Goal: Transaction & Acquisition: Purchase product/service

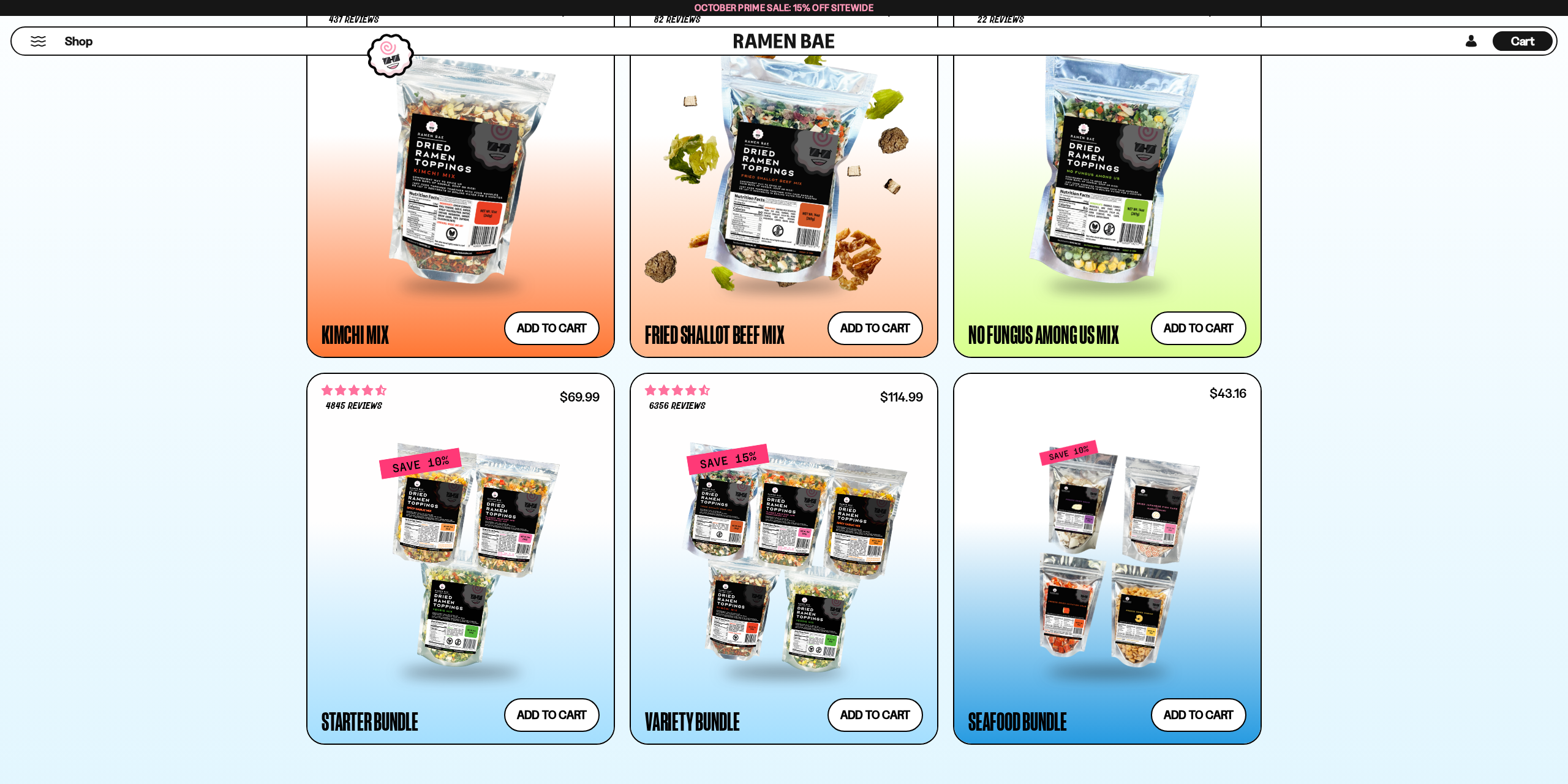
scroll to position [1167, 0]
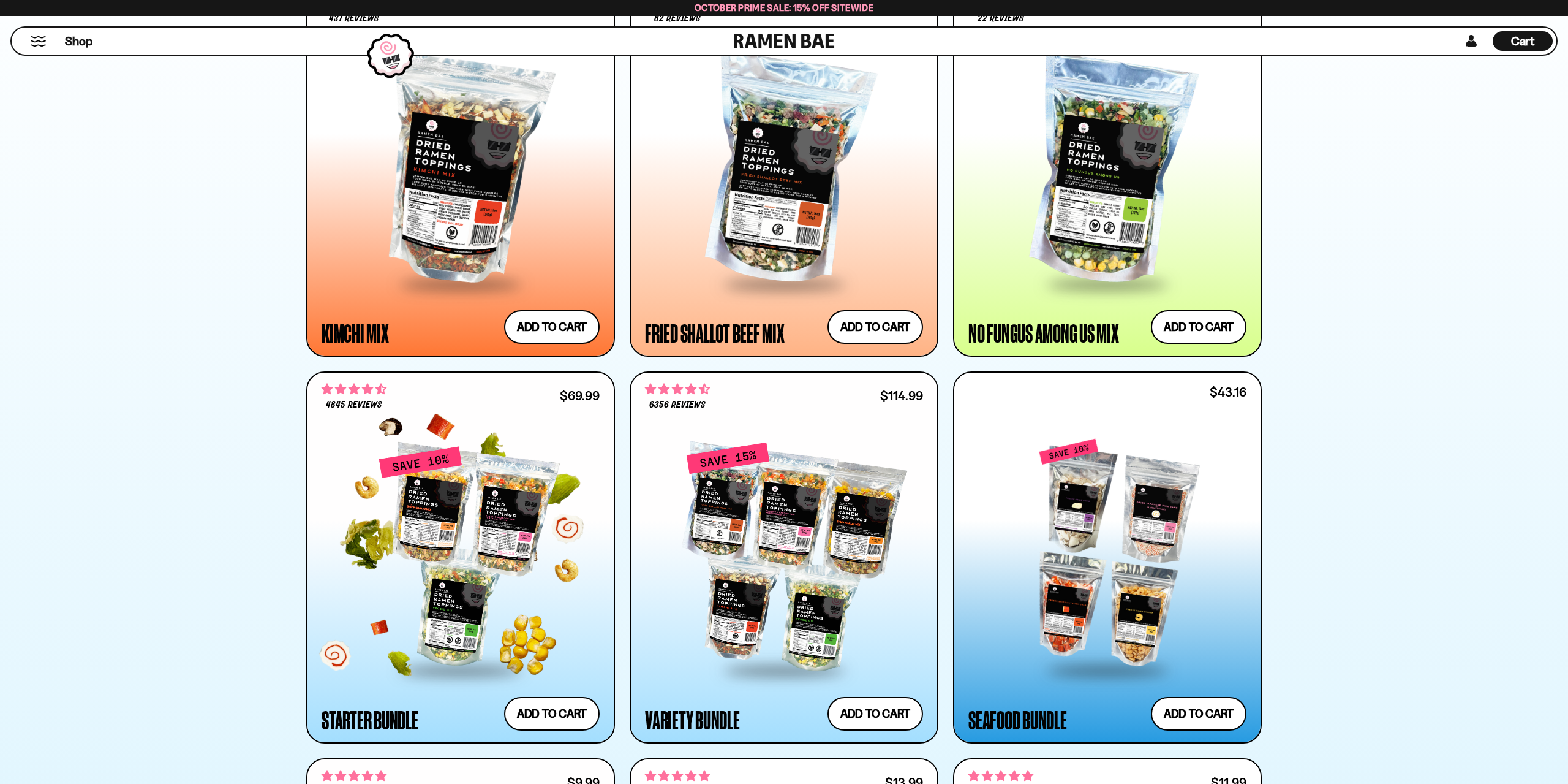
click at [521, 565] on div at bounding box center [460, 557] width 278 height 223
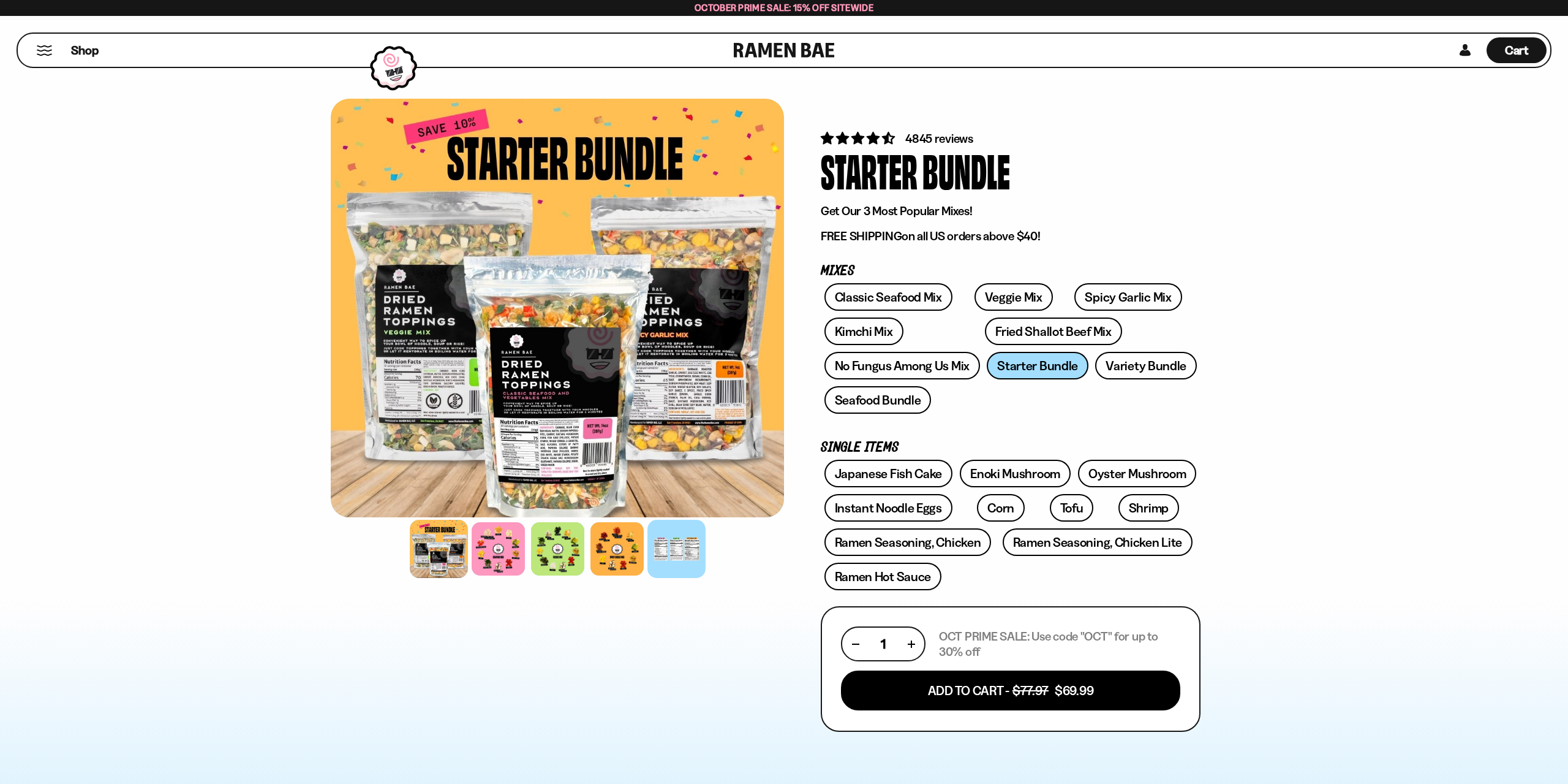
click at [663, 548] on div at bounding box center [676, 548] width 58 height 58
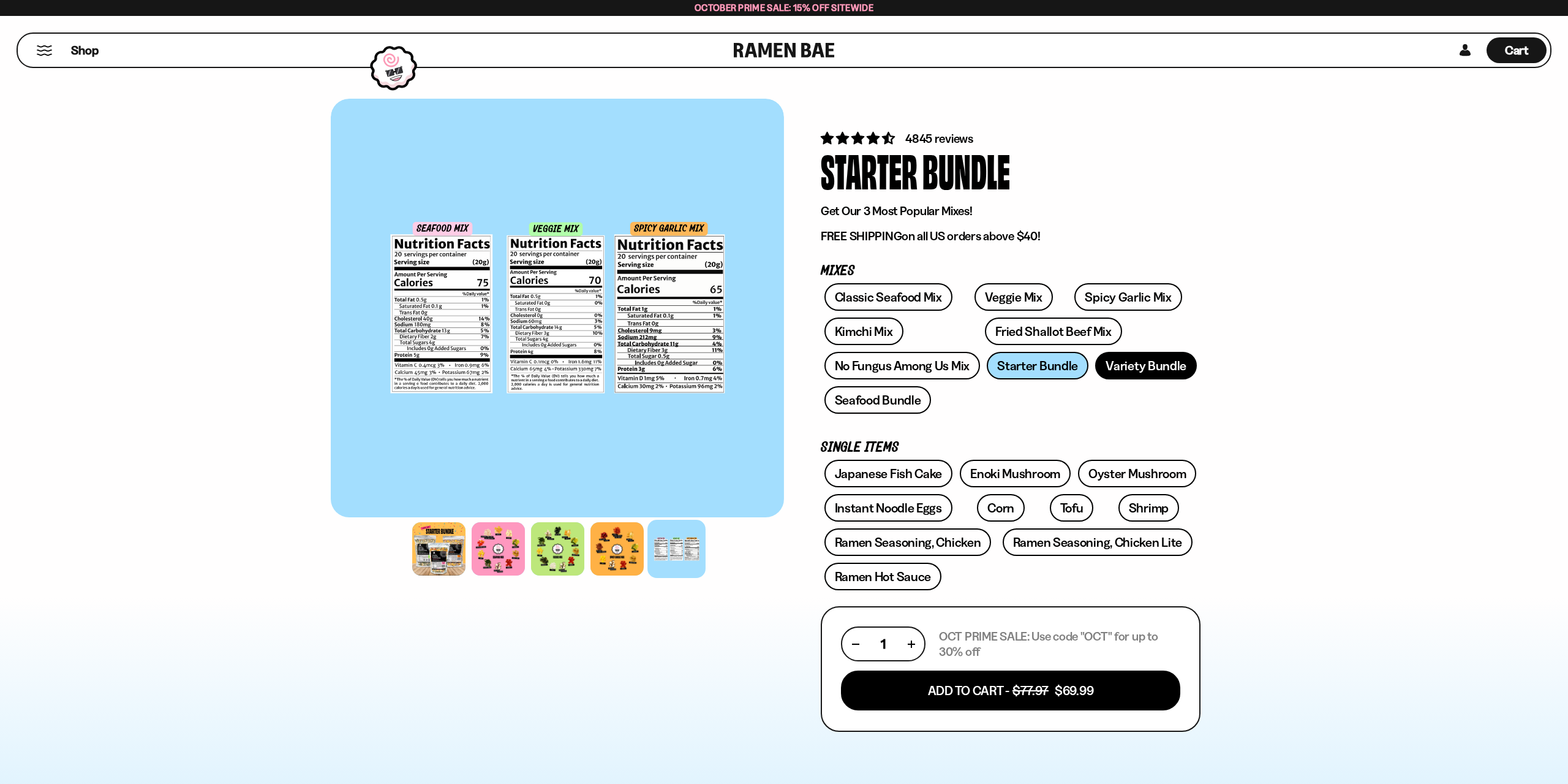
click at [1161, 356] on link "Variety Bundle" at bounding box center [1146, 365] width 102 height 28
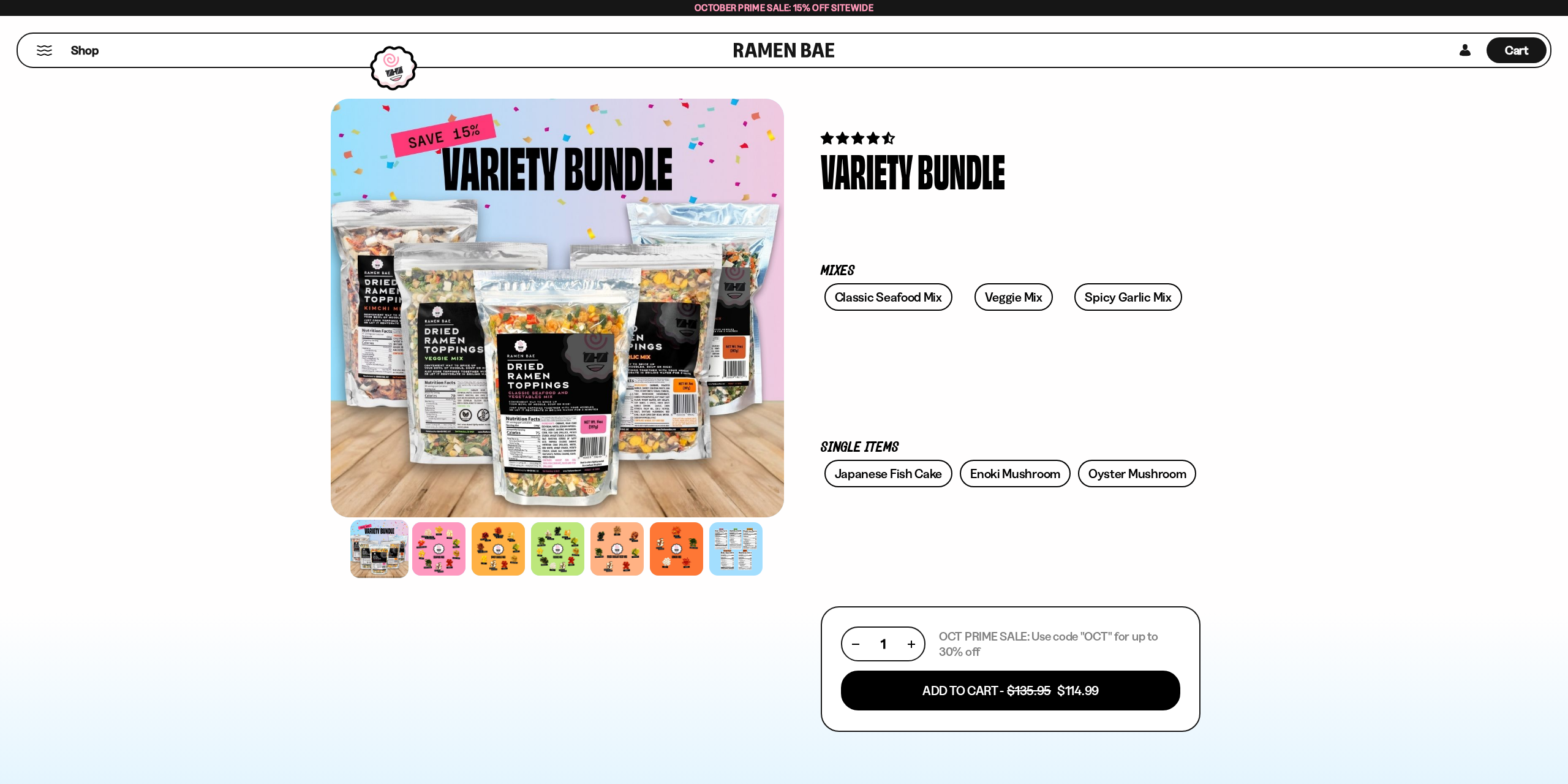
click at [726, 556] on div at bounding box center [736, 549] width 54 height 54
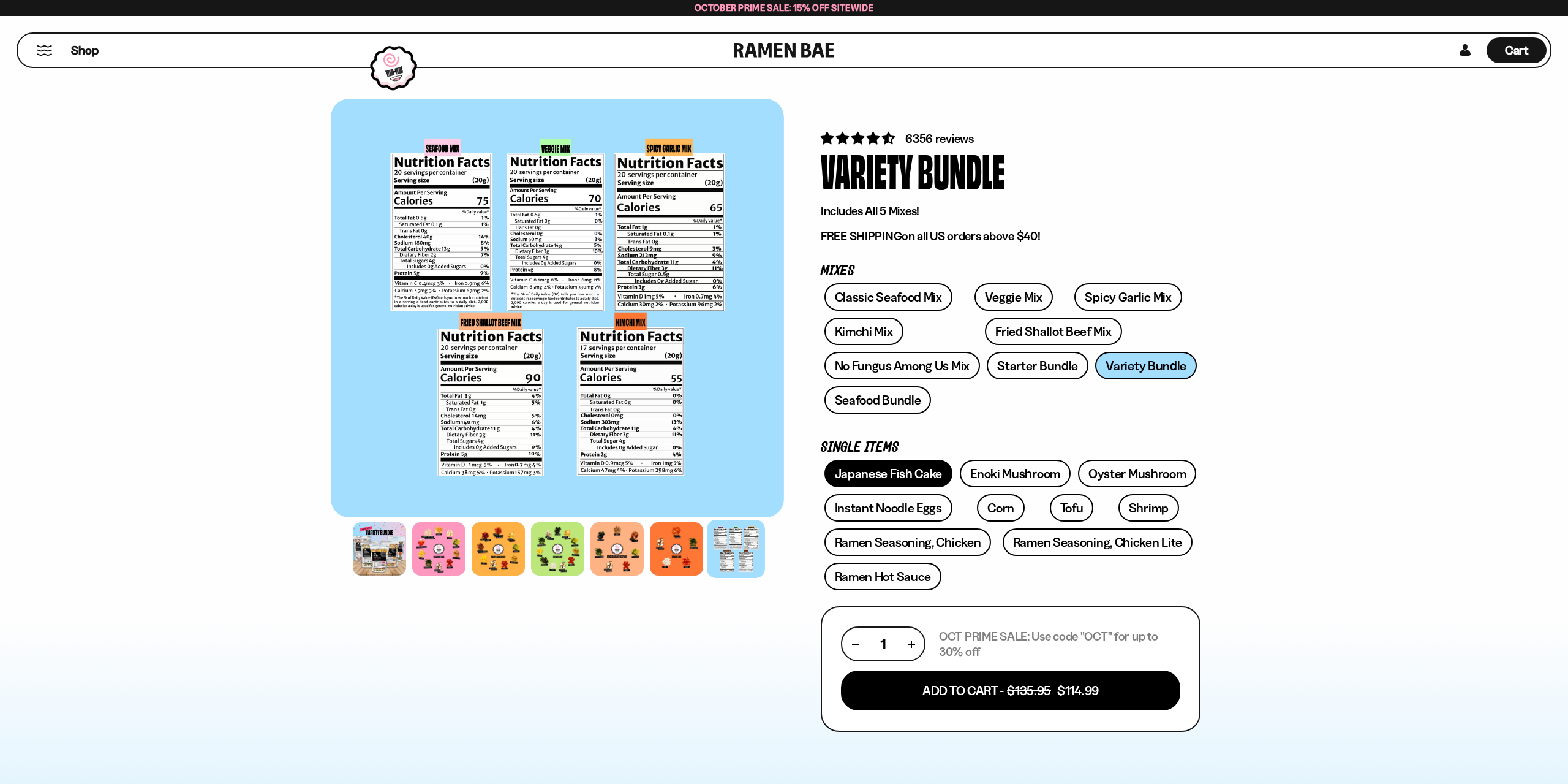
click at [934, 471] on link "Japanese Fish Cake" at bounding box center [889, 473] width 129 height 28
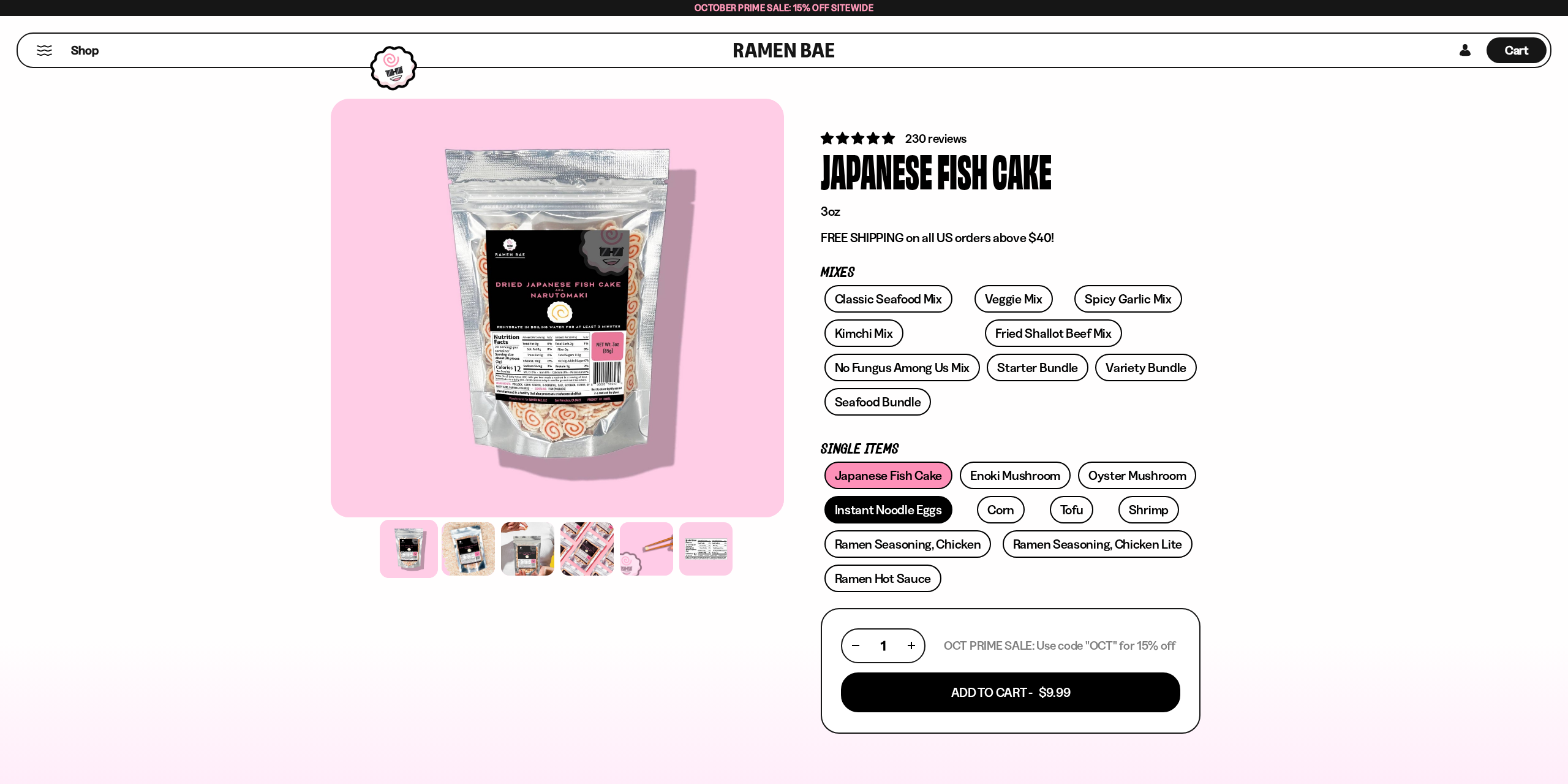
click at [893, 513] on link "Instant Noodle Eggs" at bounding box center [888, 509] width 128 height 28
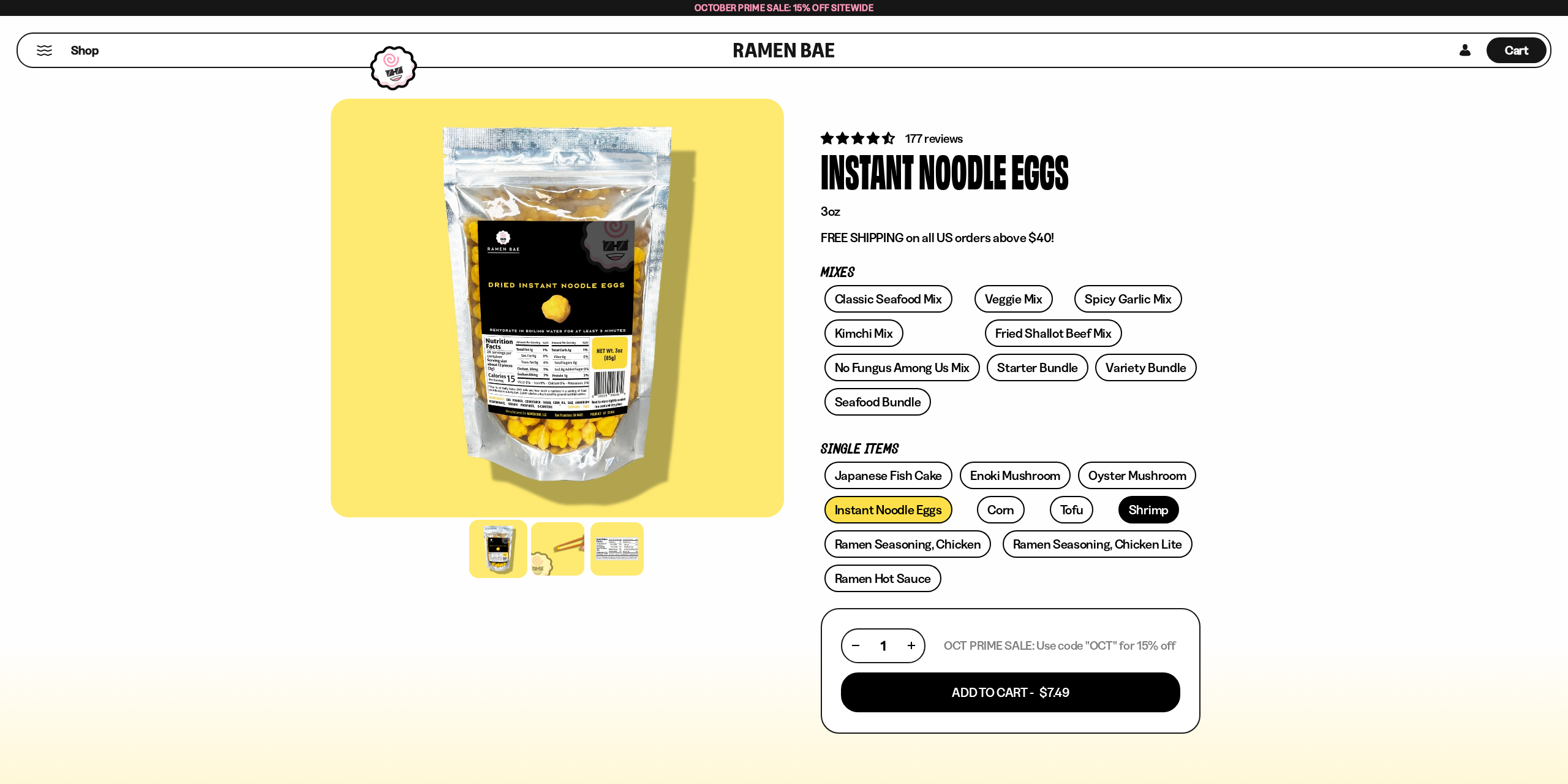
click at [1118, 510] on link "Shrimp" at bounding box center [1149, 509] width 61 height 28
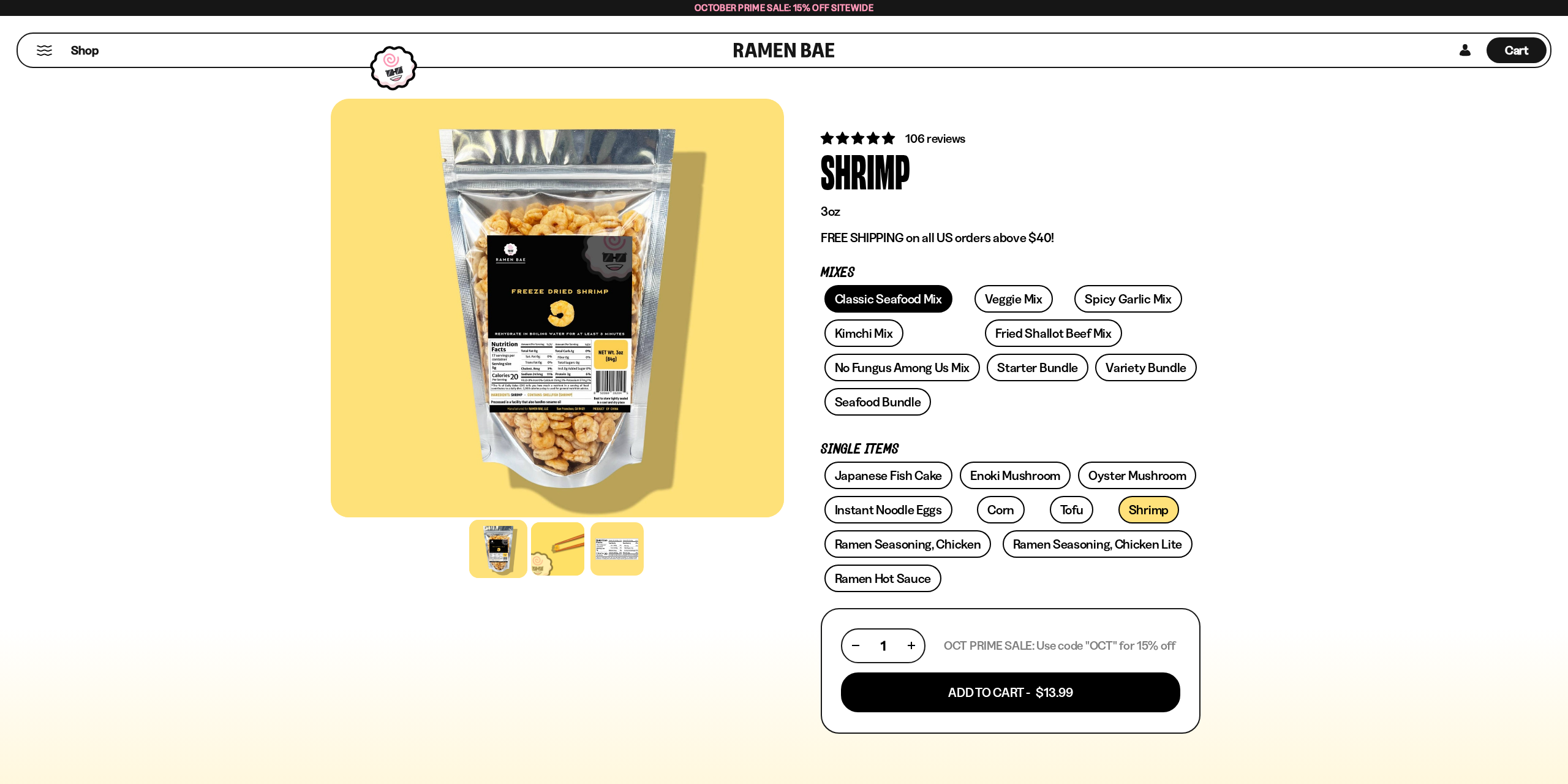
click at [862, 293] on link "Classic Seafood Mix" at bounding box center [888, 298] width 128 height 28
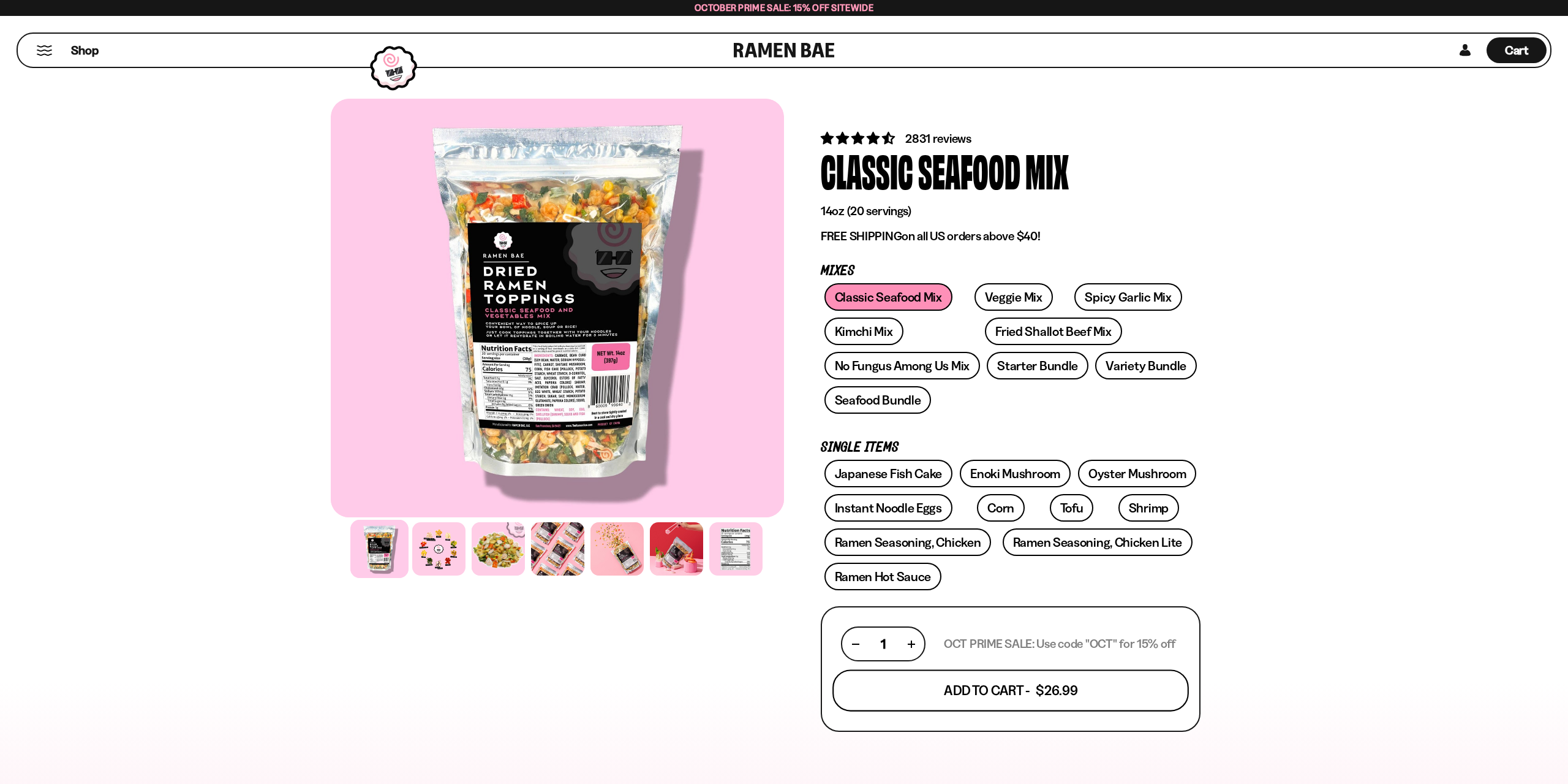
click at [1051, 694] on button "Add To Cart - $26.99" at bounding box center [1010, 690] width 356 height 42
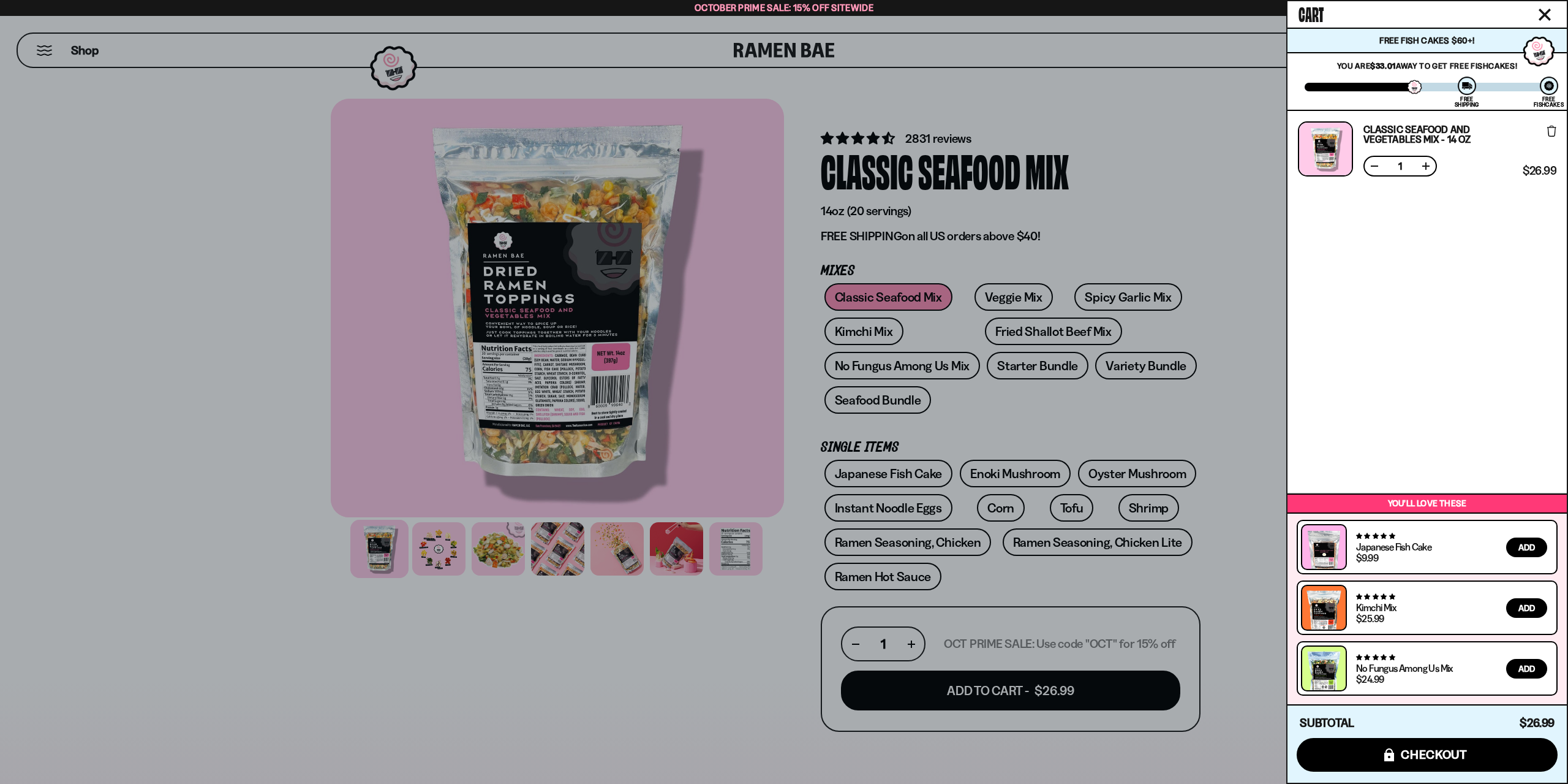
click at [1145, 247] on div at bounding box center [784, 392] width 1568 height 784
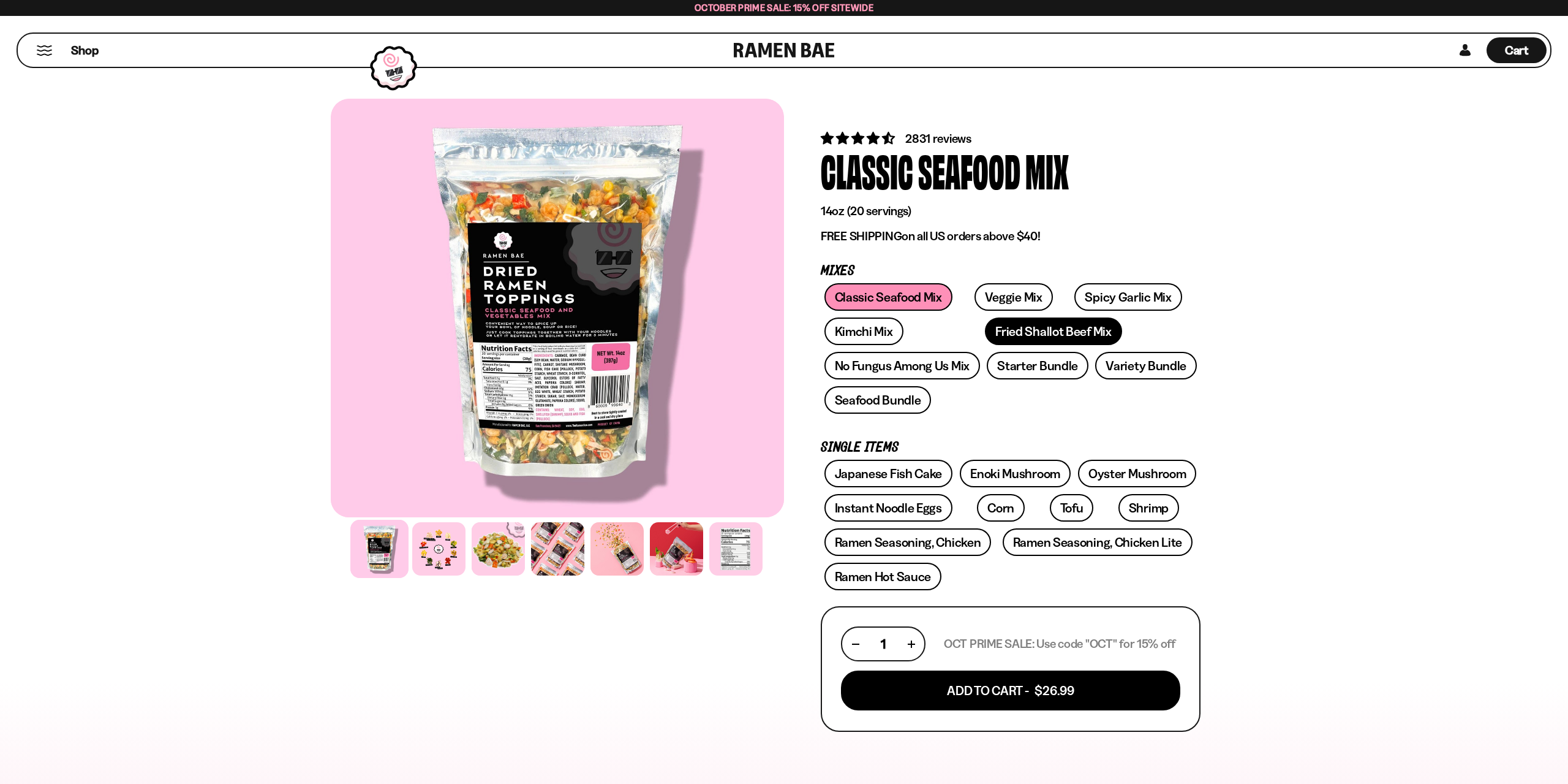
click at [987, 331] on link "Fried Shallot Beef Mix" at bounding box center [1053, 331] width 137 height 28
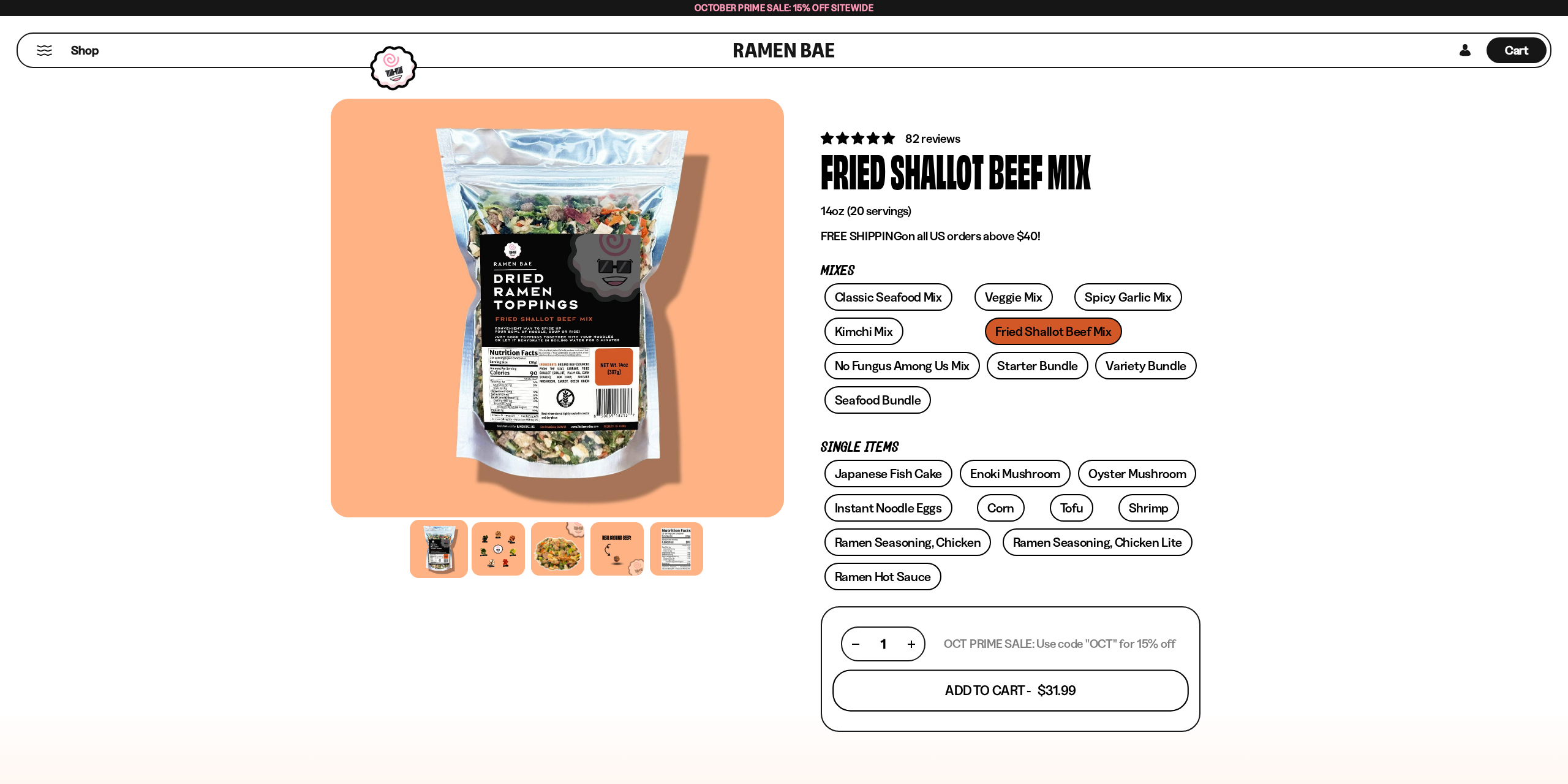
click at [1014, 689] on button "Add To Cart - $31.99" at bounding box center [1010, 690] width 356 height 42
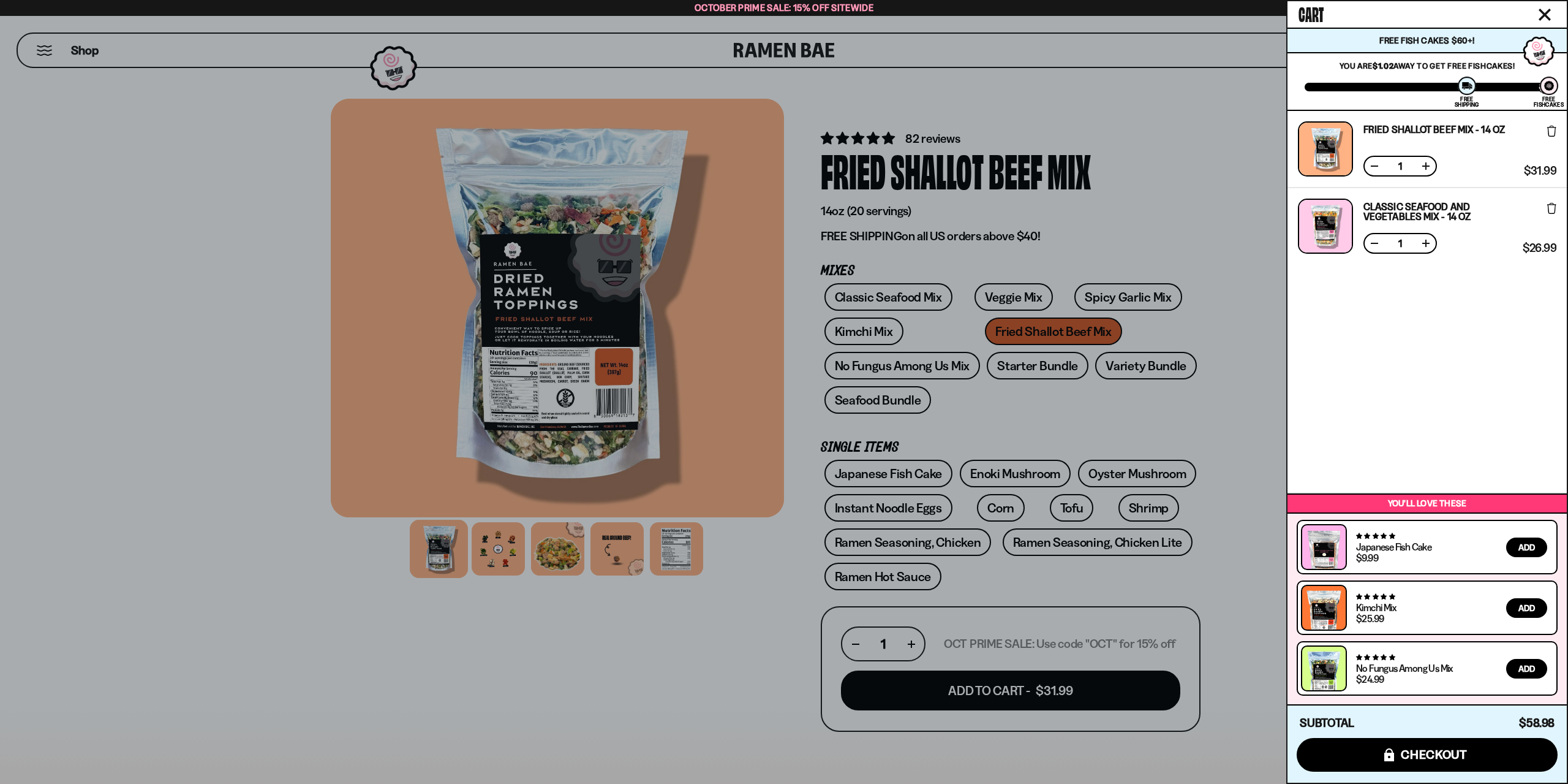
click at [1200, 307] on div at bounding box center [784, 392] width 1568 height 784
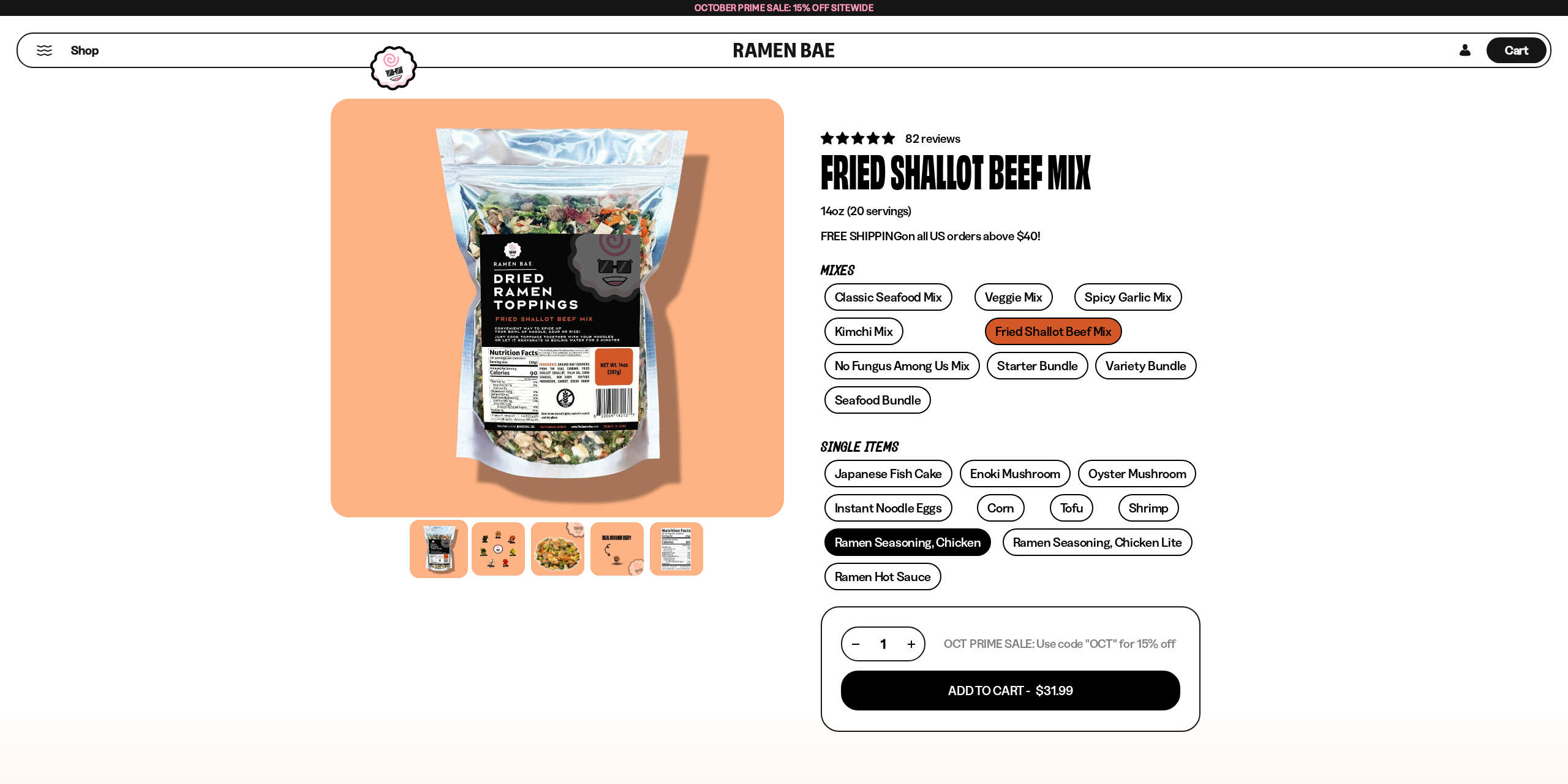
click at [943, 542] on link "Ramen Seasoning, Chicken" at bounding box center [908, 542] width 167 height 28
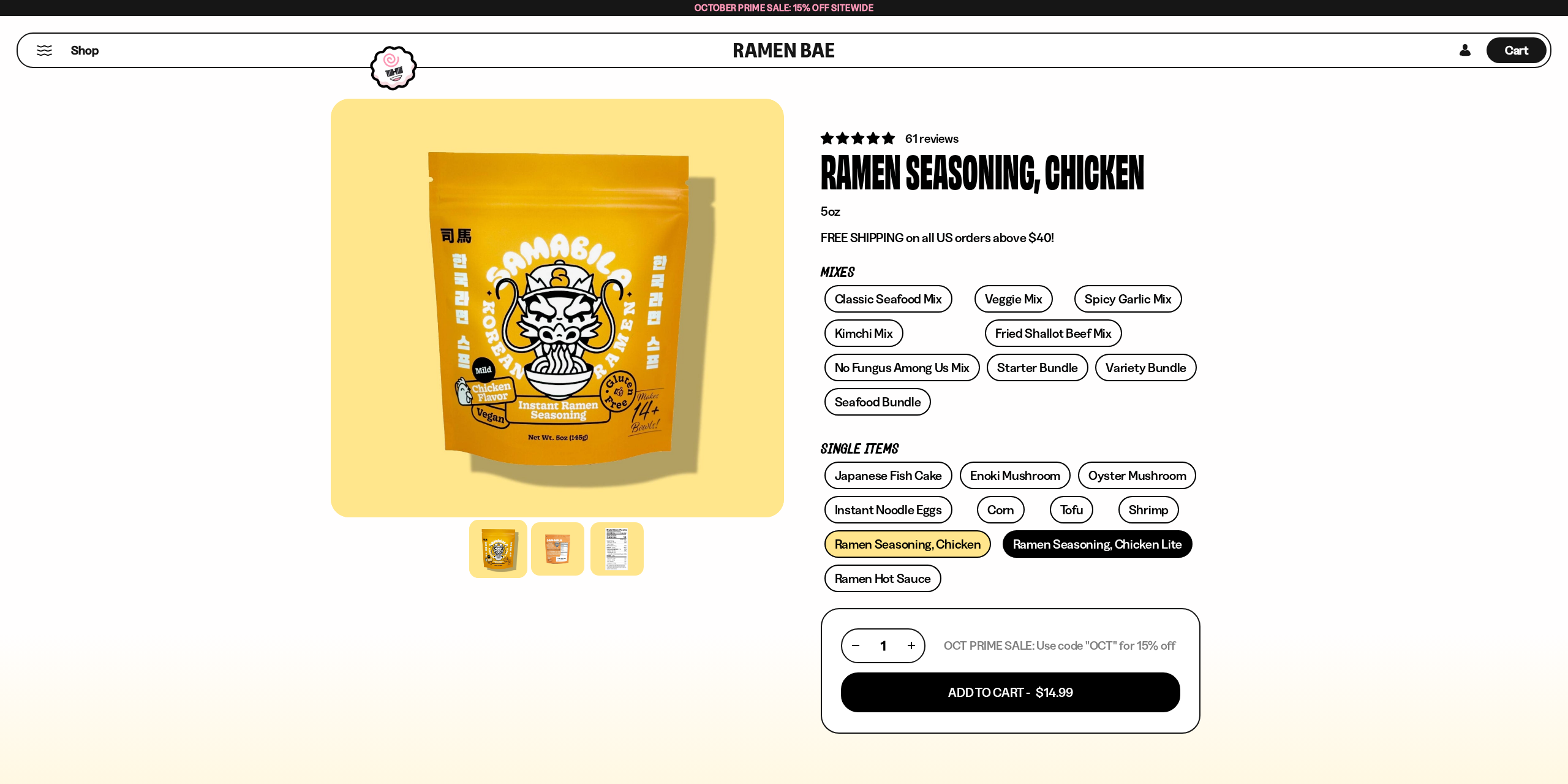
click at [1068, 543] on link "Ramen Seasoning, Chicken Lite" at bounding box center [1097, 544] width 190 height 28
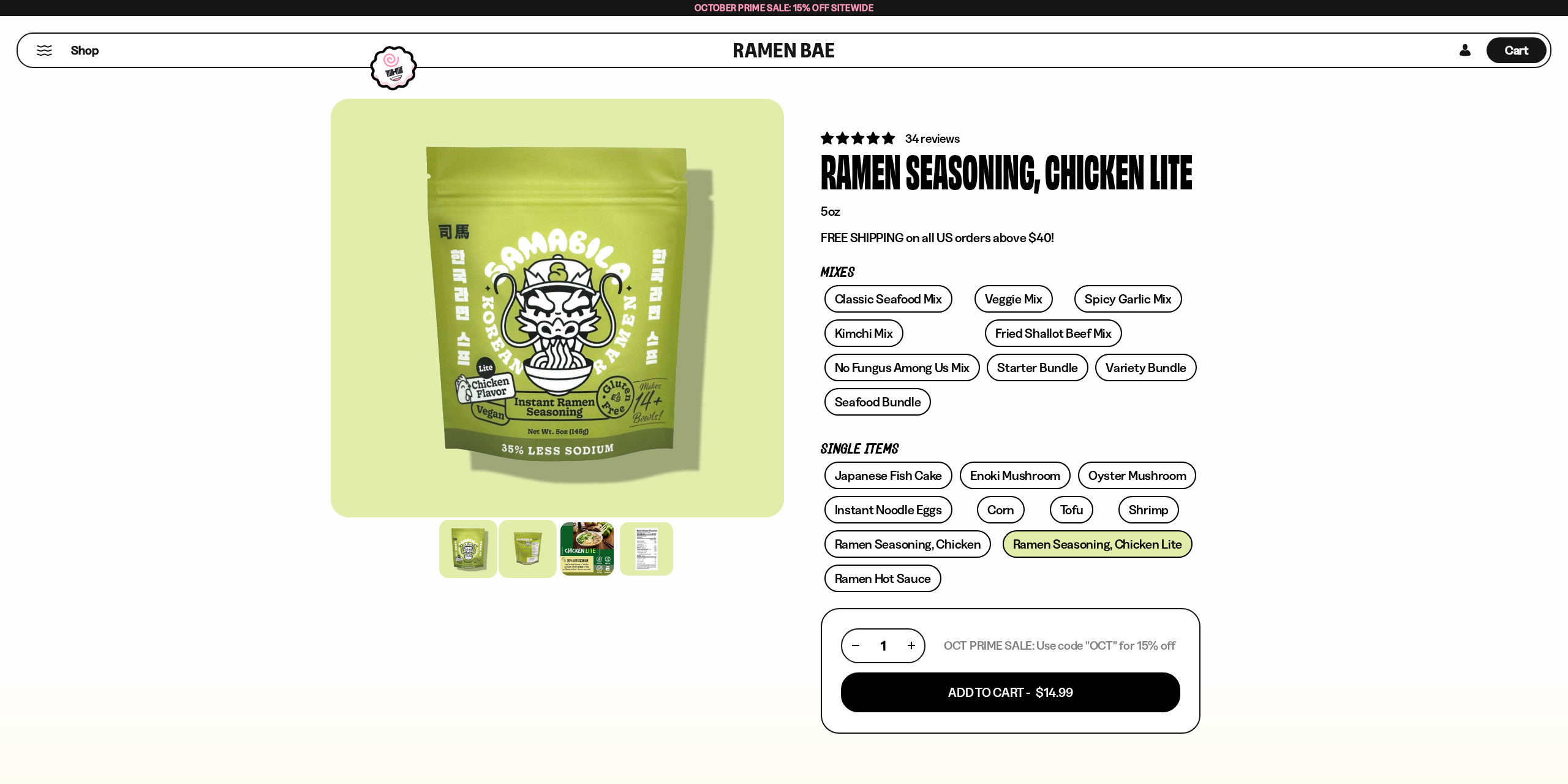
click at [527, 553] on div at bounding box center [527, 548] width 58 height 58
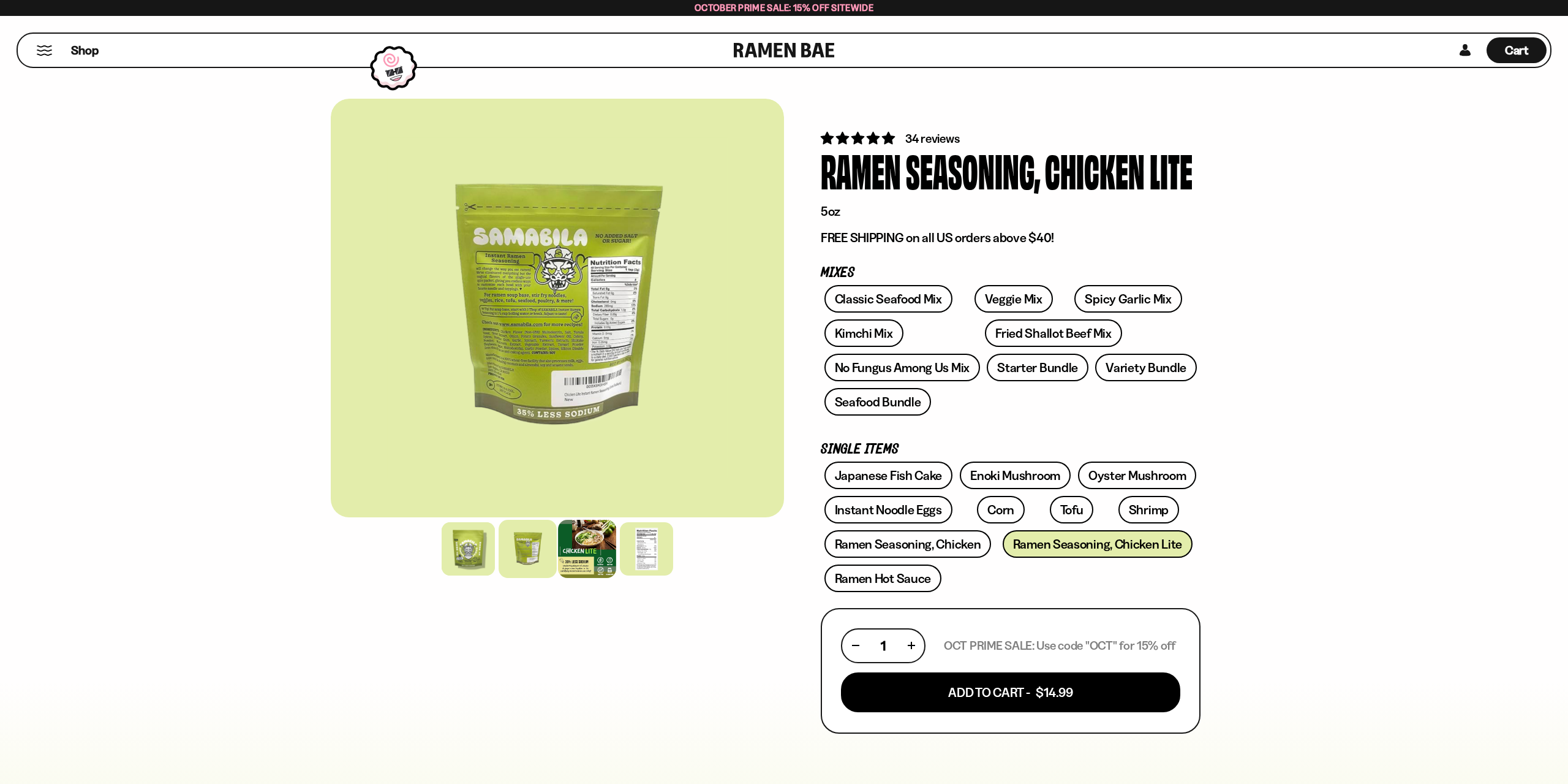
click at [595, 554] on div at bounding box center [586, 548] width 58 height 58
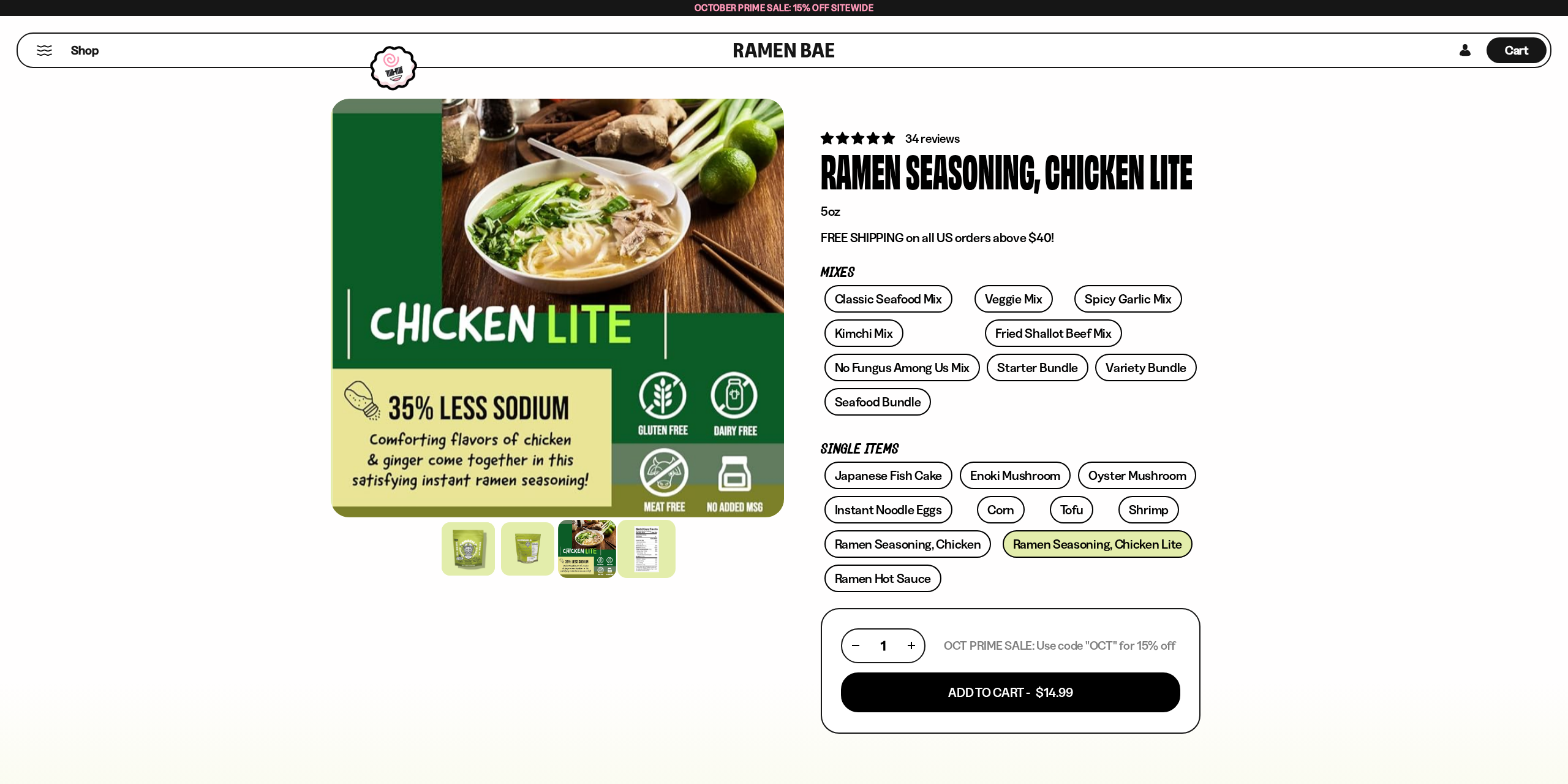
click at [648, 556] on div at bounding box center [646, 548] width 58 height 58
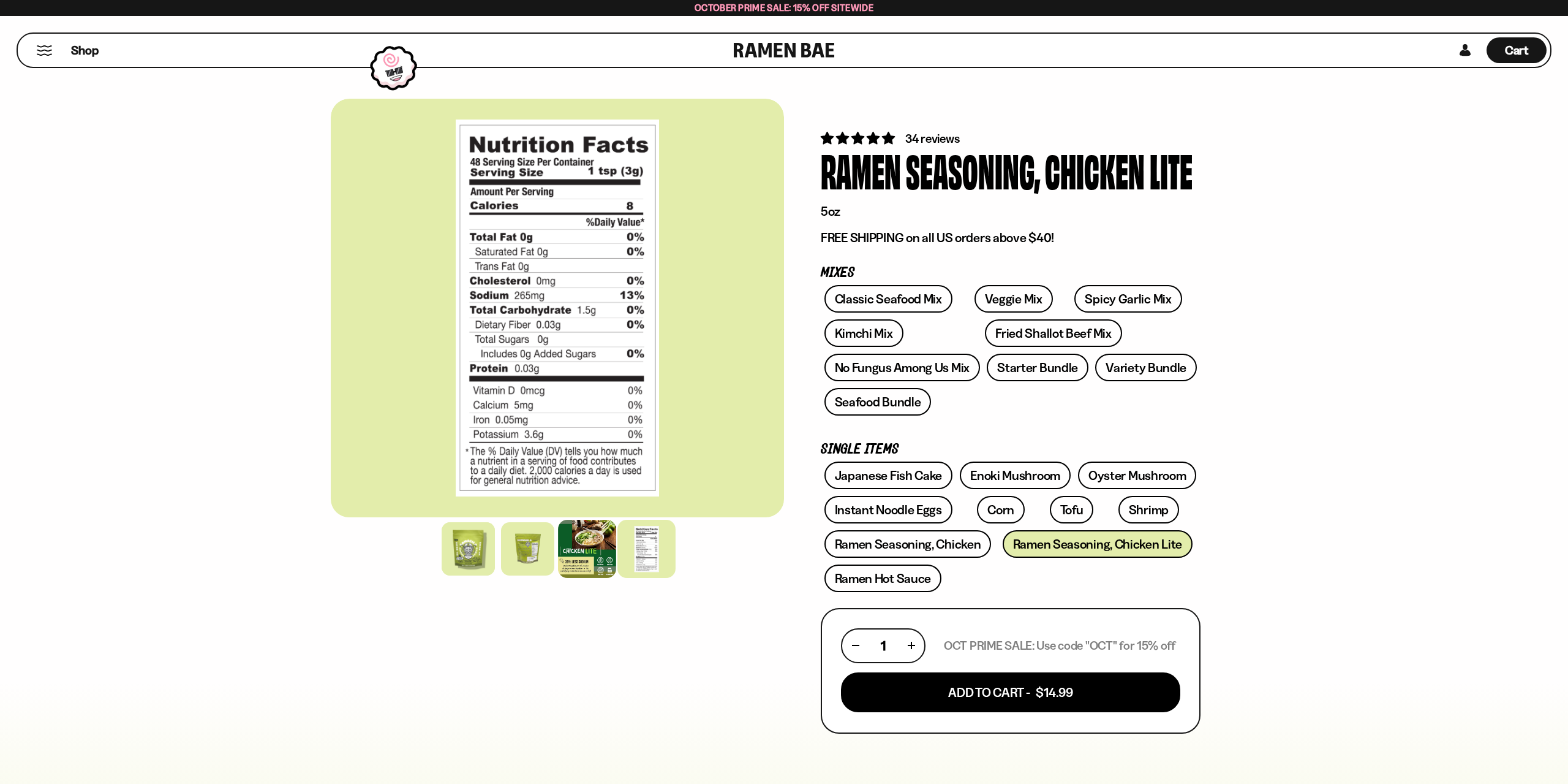
click at [598, 567] on div at bounding box center [586, 548] width 58 height 58
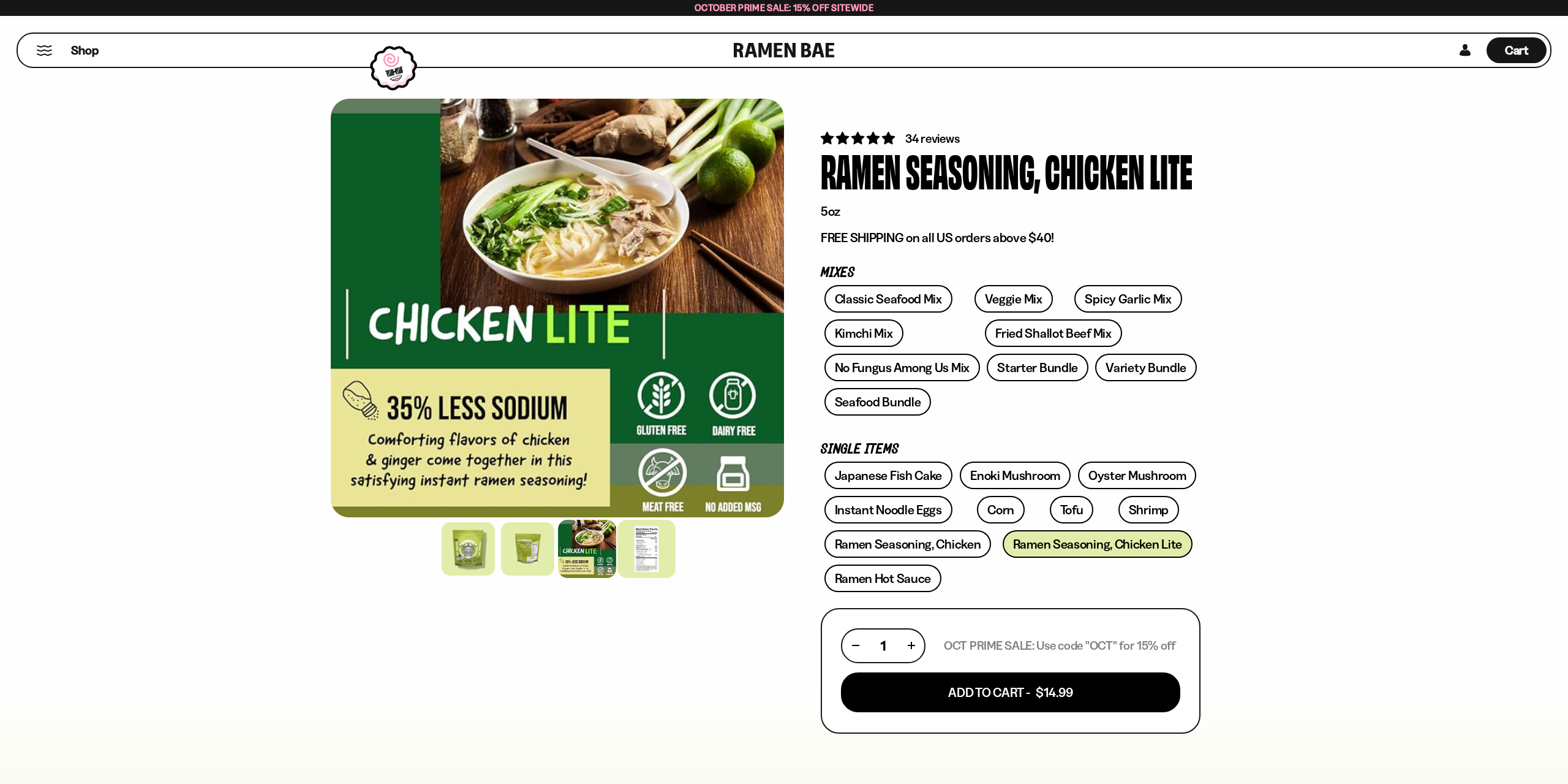
click at [645, 559] on div at bounding box center [646, 548] width 58 height 58
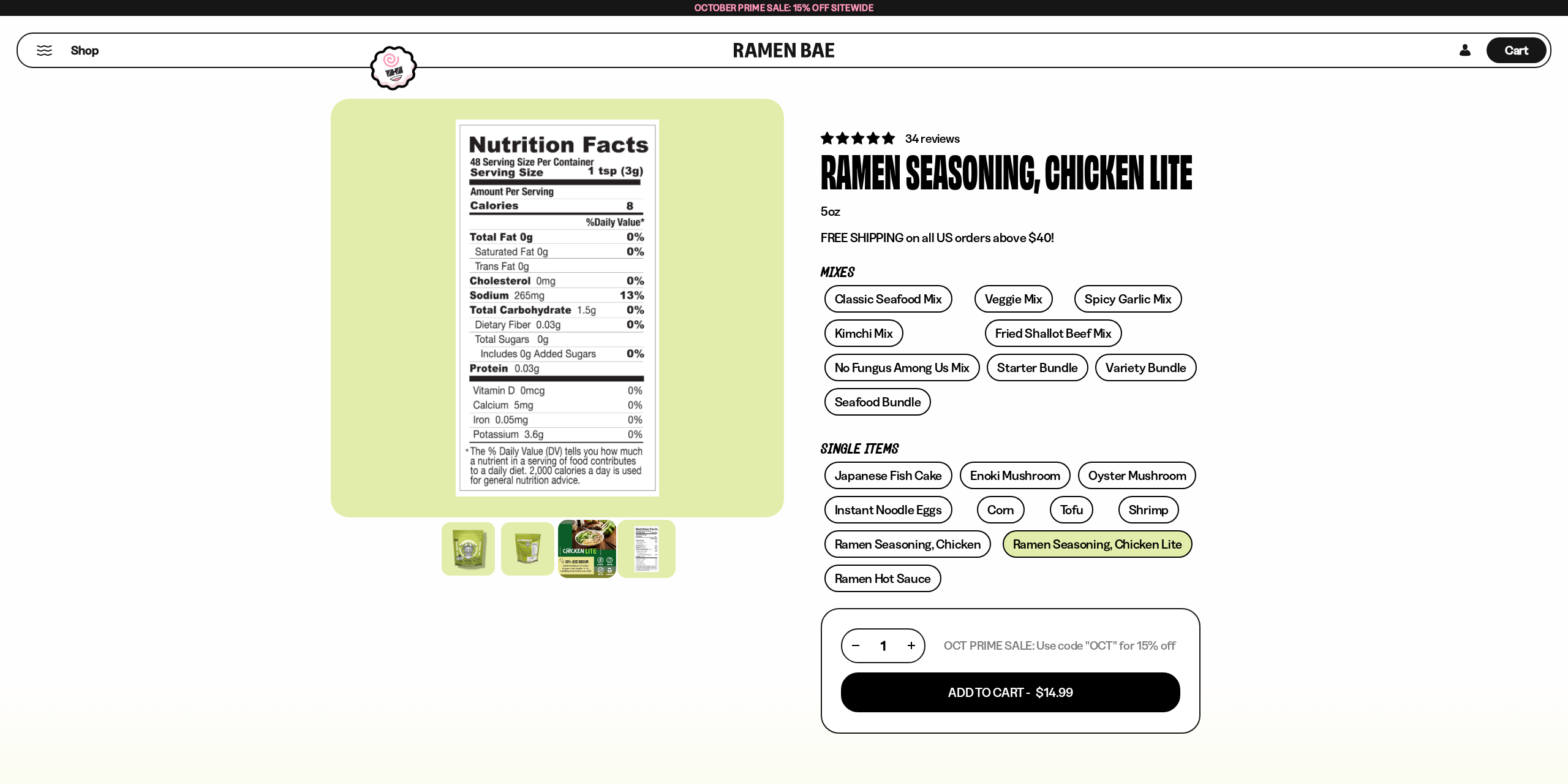
click at [594, 555] on div at bounding box center [586, 548] width 58 height 58
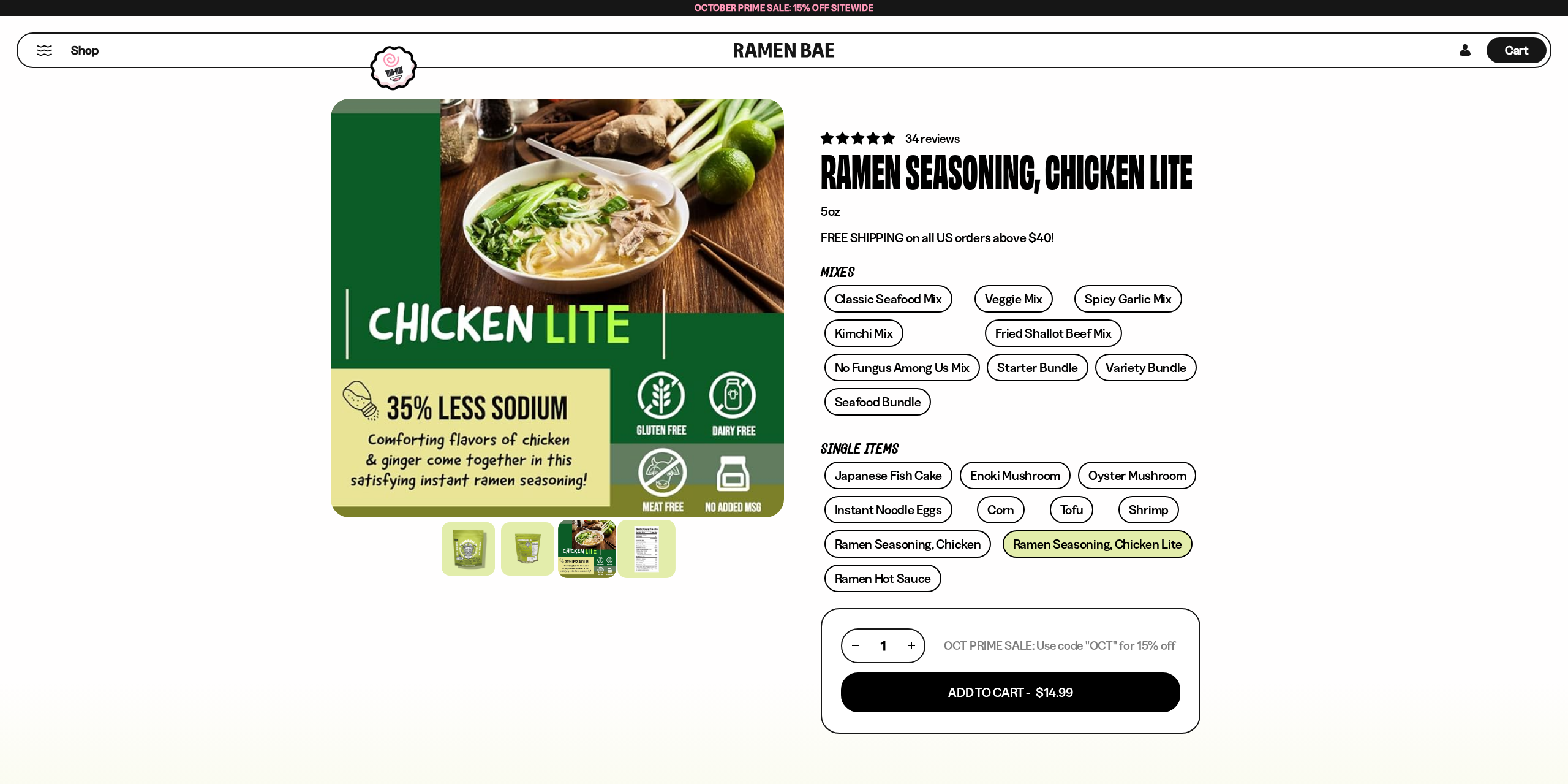
click at [656, 548] on div at bounding box center [646, 548] width 58 height 58
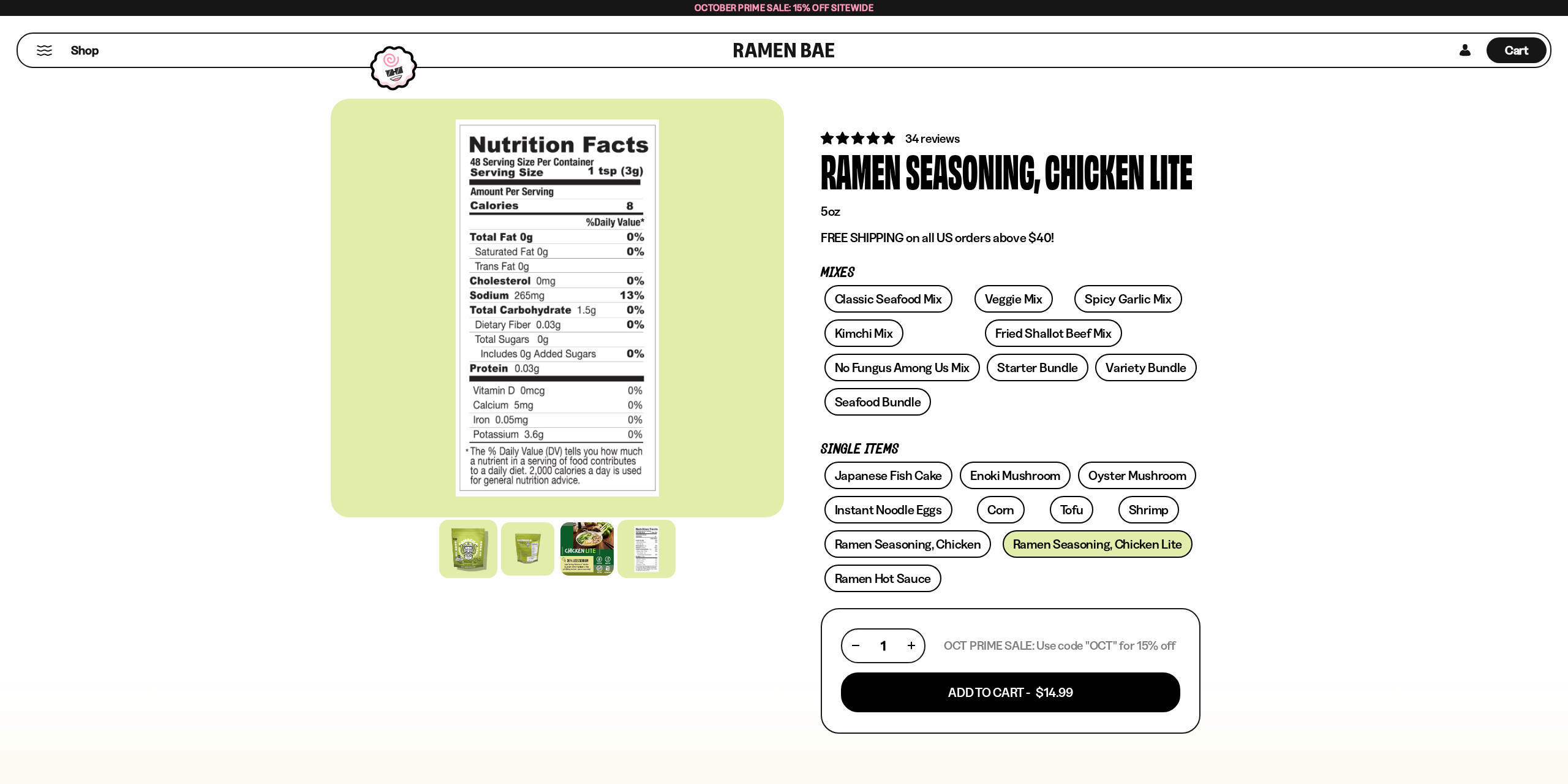
click at [449, 556] on div at bounding box center [468, 548] width 58 height 58
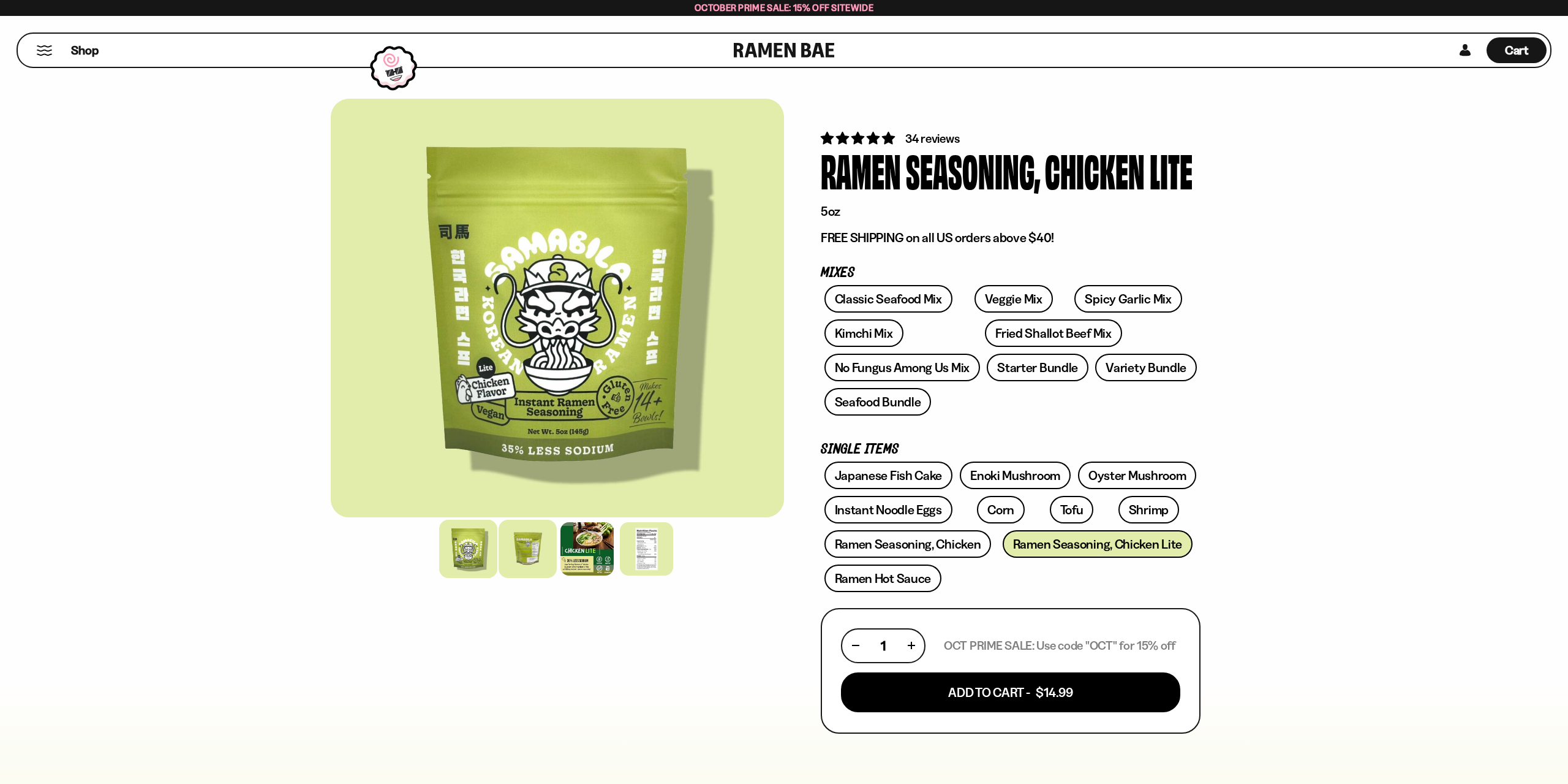
click at [536, 555] on div at bounding box center [527, 548] width 58 height 58
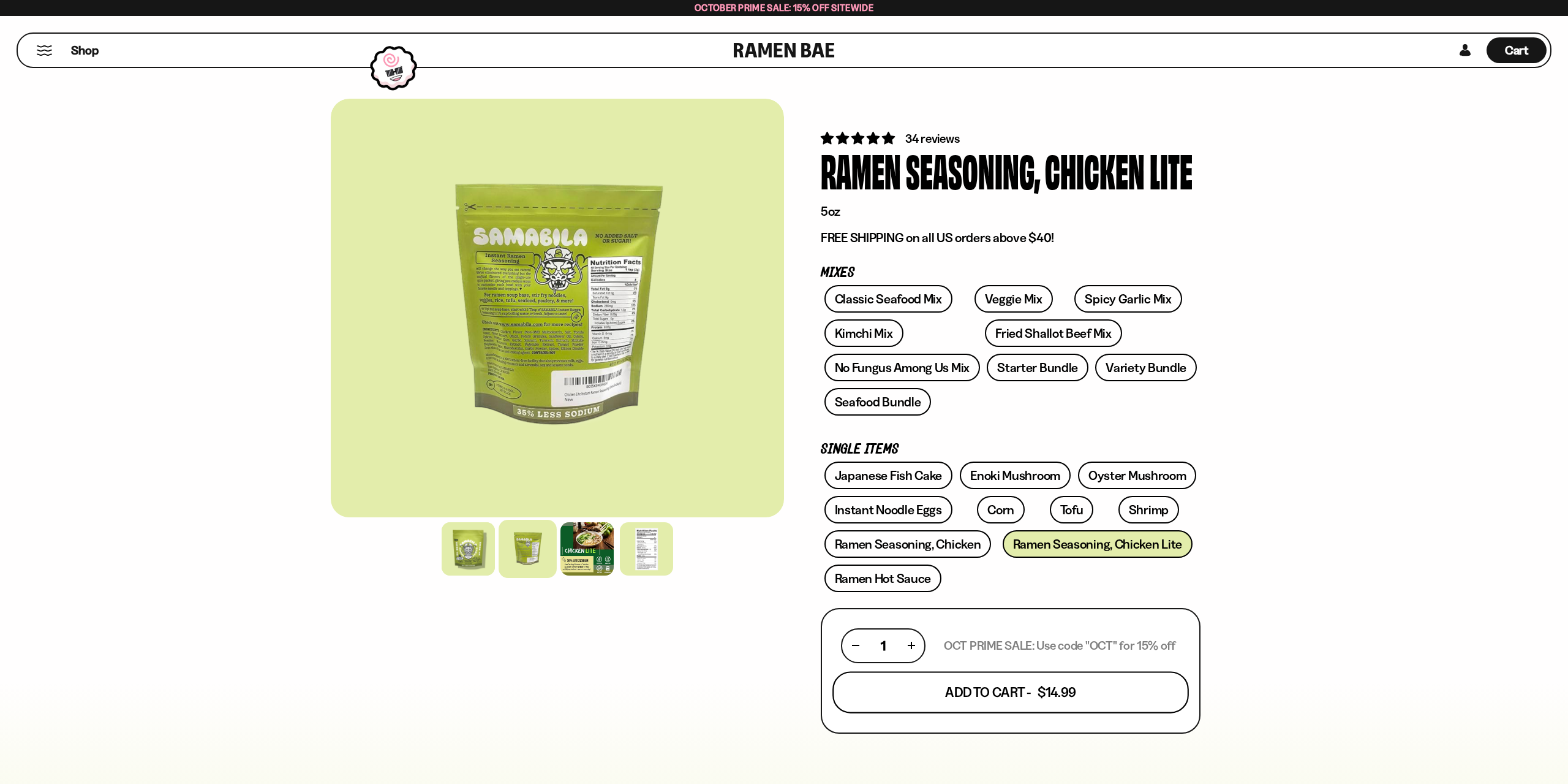
click at [1010, 698] on button "Add To Cart - $14.99" at bounding box center [1010, 692] width 356 height 42
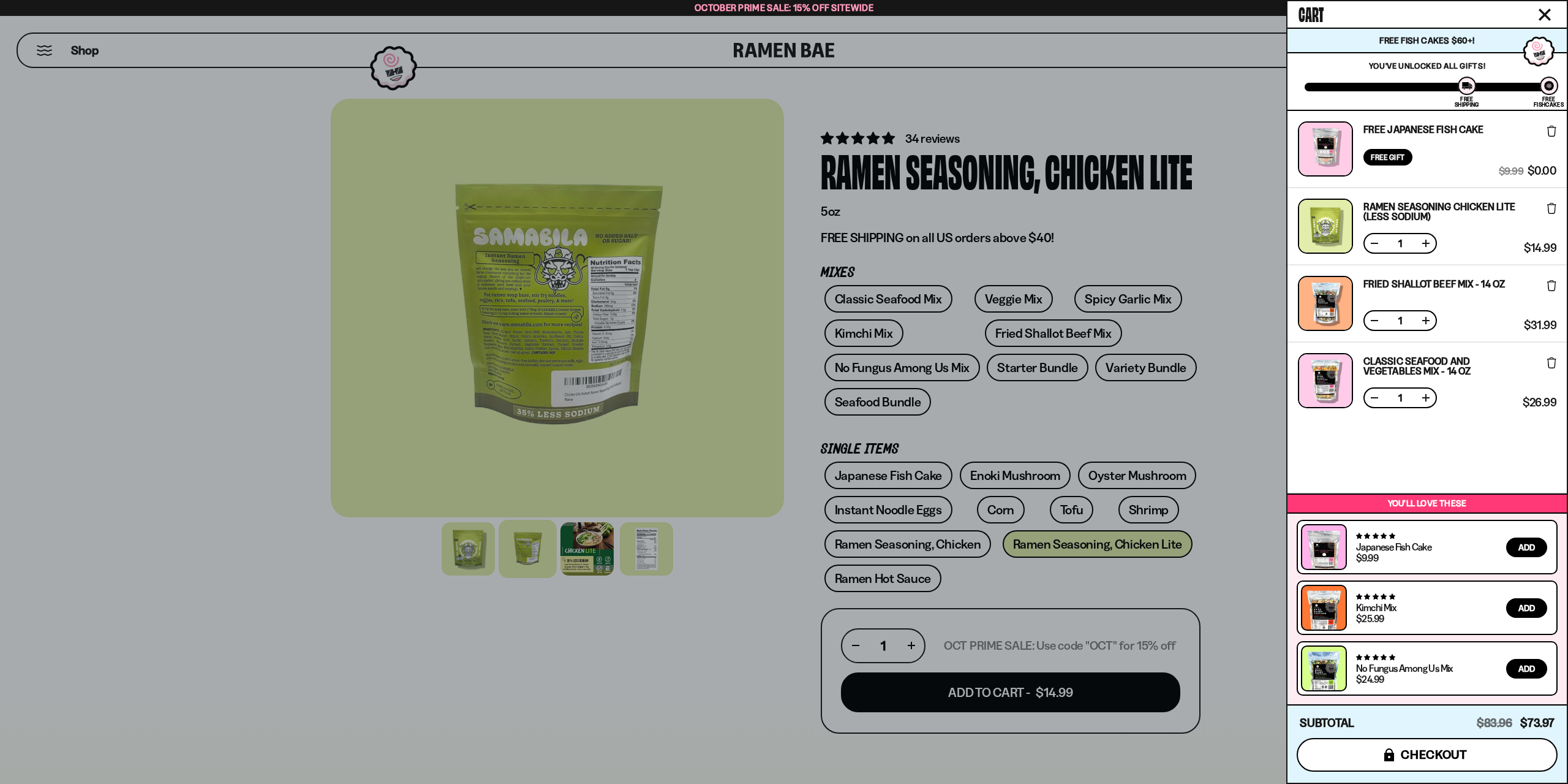
click at [1423, 748] on span "checkout" at bounding box center [1434, 754] width 67 height 13
